Goal: Find specific page/section: Locate a particular part of the current website

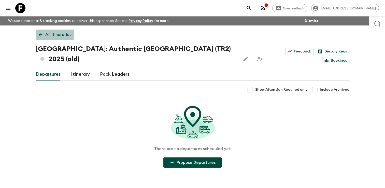
click at [40, 34] on icon at bounding box center [41, 35] width 6 height 6
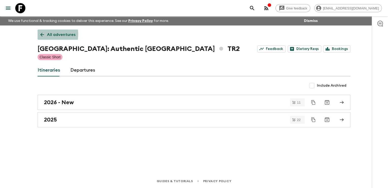
click at [43, 34] on icon at bounding box center [42, 35] width 6 height 6
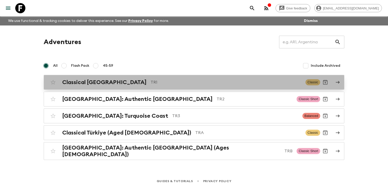
click at [73, 84] on h2 "Classical [GEOGRAPHIC_DATA]" at bounding box center [104, 82] width 84 height 7
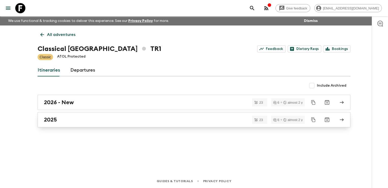
click at [55, 122] on h2 "2025" at bounding box center [50, 119] width 13 height 7
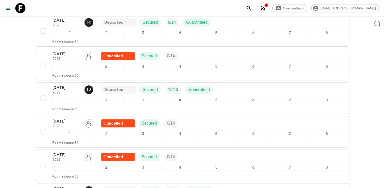
scroll to position [432, 0]
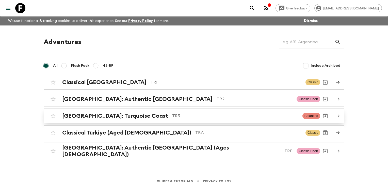
click at [76, 115] on h2 "[GEOGRAPHIC_DATA]: Turquoise Coast" at bounding box center [115, 115] width 106 height 7
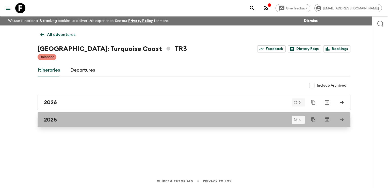
click at [75, 118] on div "2025" at bounding box center [189, 119] width 291 height 7
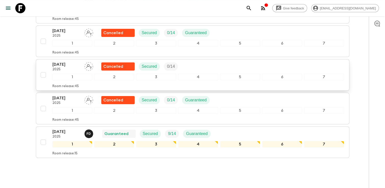
scroll to position [127, 0]
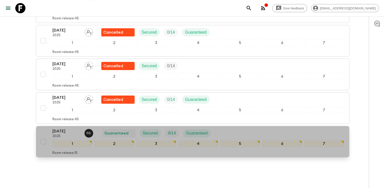
click at [222, 128] on div "[DATE] 2025 F D Guaranteed Secured 9 / 14 Guaranteed" at bounding box center [197, 133] width 291 height 10
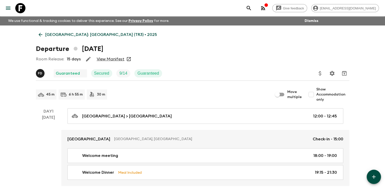
click at [109, 58] on link "View Manifest" at bounding box center [111, 58] width 28 height 5
